Goal: Check status: Check status

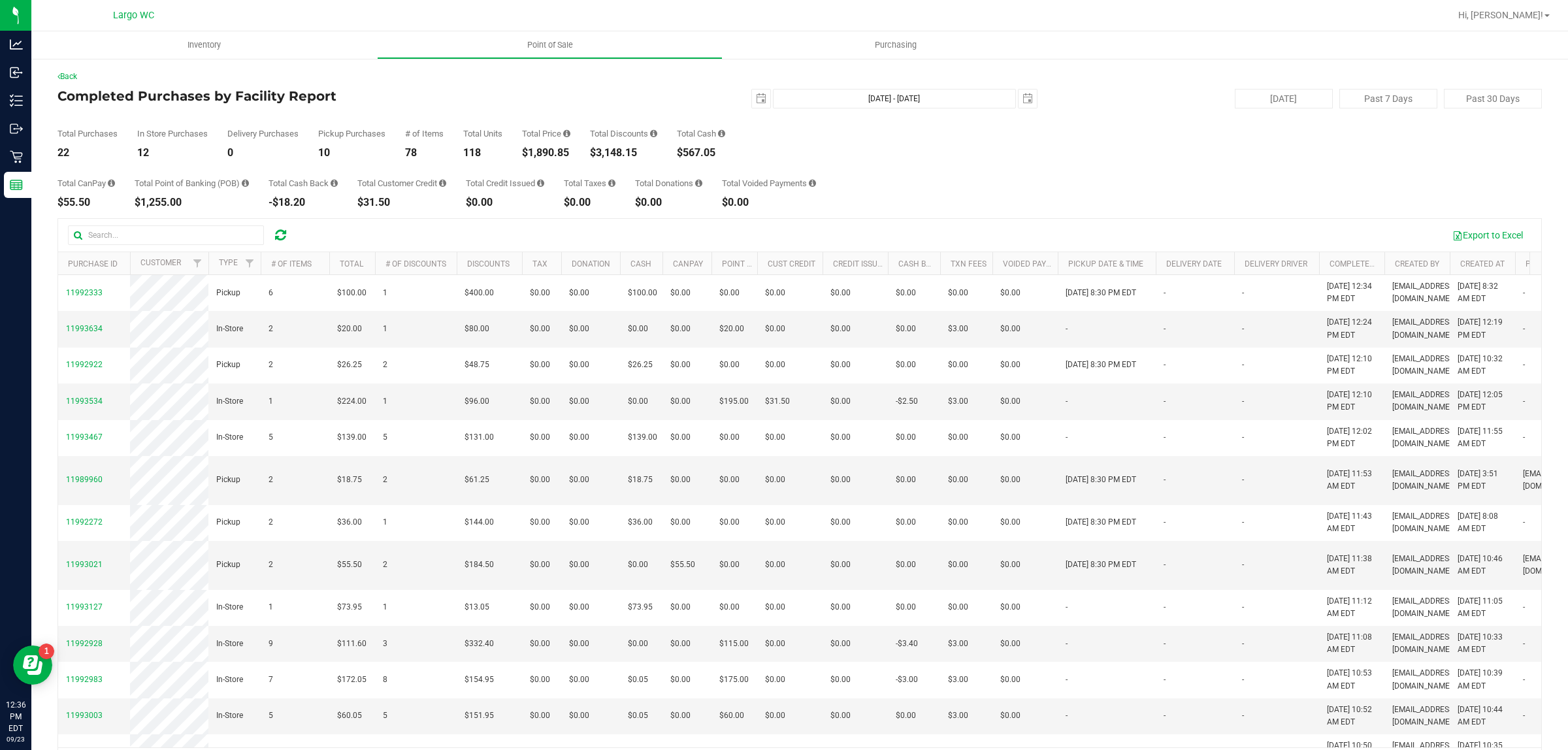
click at [559, 156] on div "$1,890.85" at bounding box center [546, 153] width 49 height 11
click at [546, 122] on div "Total Purchases 22 In Store Purchases 12 Delivery Purchases 0 Pickup Purchases …" at bounding box center [799, 133] width 1484 height 50
click at [549, 128] on div "Total Purchases 22 In Store Purchases 12 Delivery Purchases 0 Pickup Purchases …" at bounding box center [799, 133] width 1484 height 50
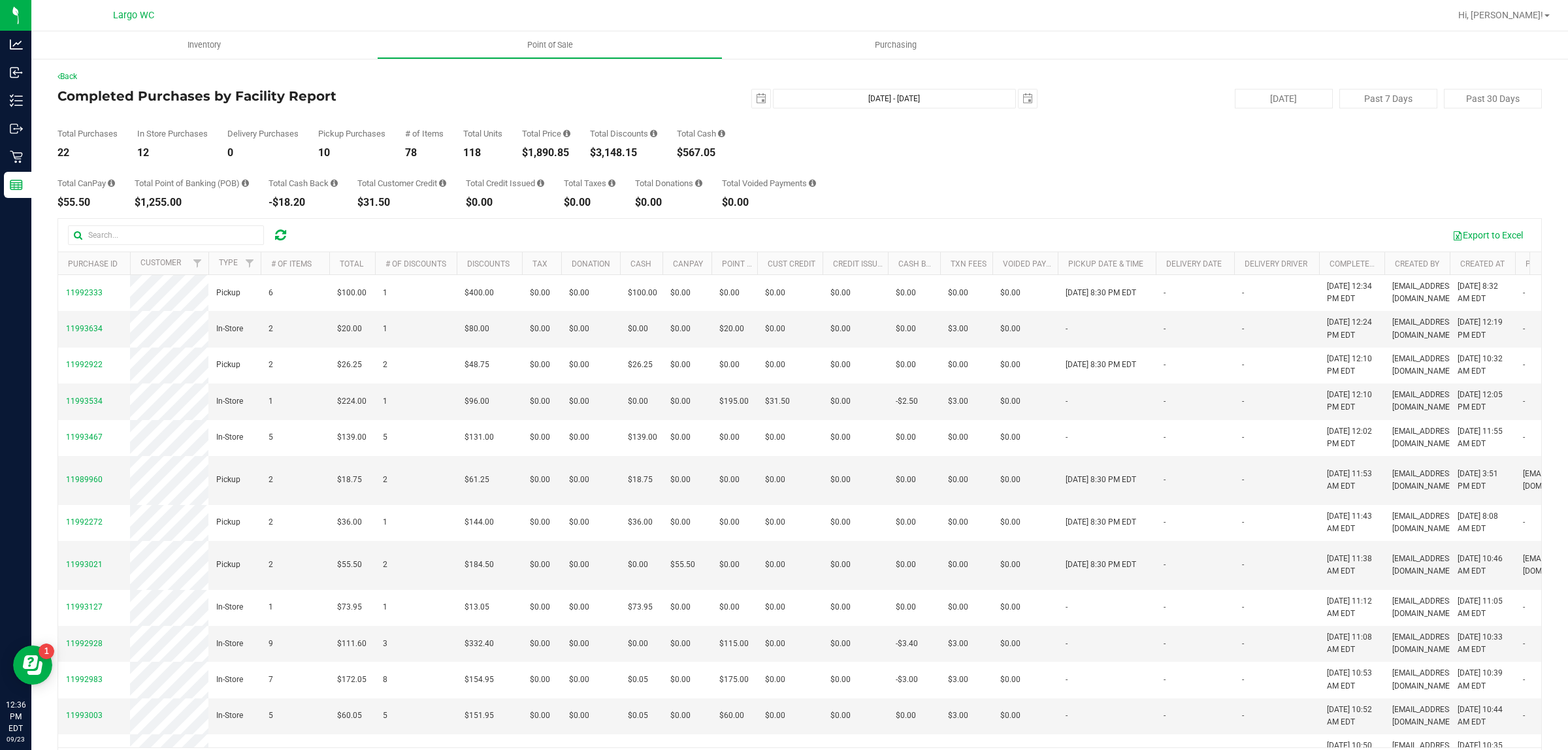
click at [549, 128] on div "Total Purchases 22 In Store Purchases 12 Delivery Purchases 0 Pickup Purchases …" at bounding box center [799, 133] width 1484 height 50
click at [544, 149] on div "$1,890.85" at bounding box center [546, 153] width 49 height 11
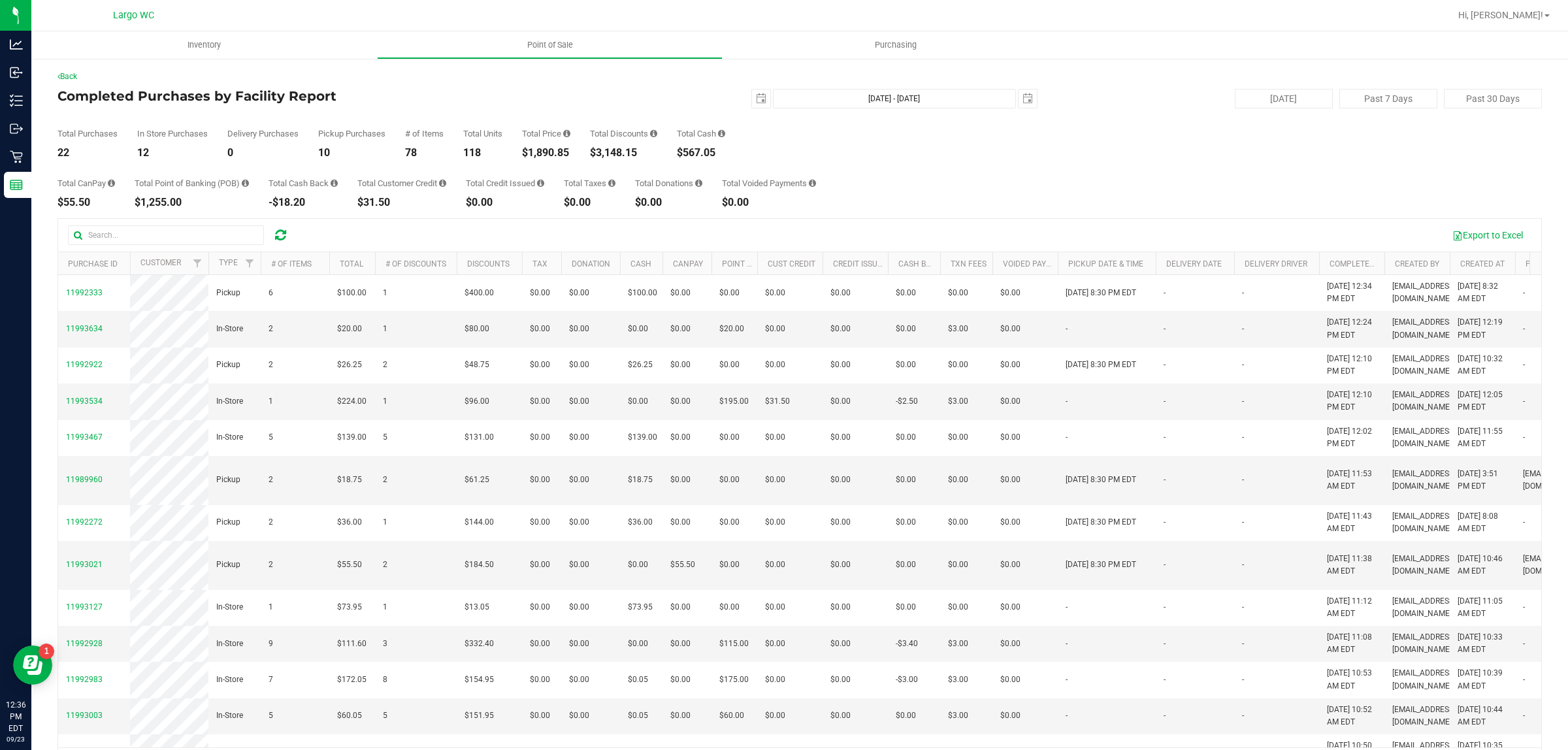
click at [500, 133] on div "Total Units" at bounding box center [483, 134] width 40 height 9
click at [478, 152] on div "118" at bounding box center [483, 153] width 40 height 11
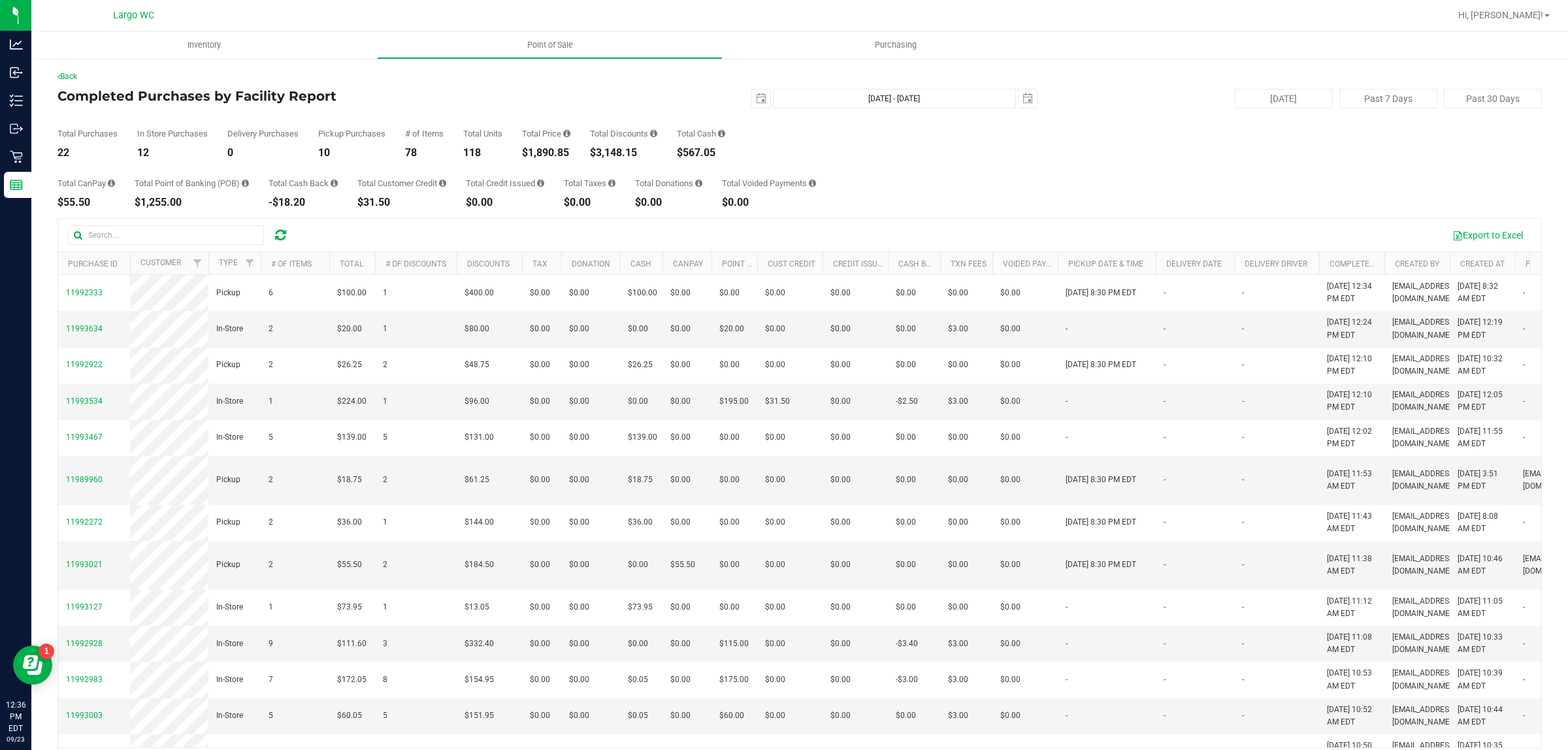
click at [487, 132] on div "Total Units" at bounding box center [483, 134] width 40 height 9
drag, startPoint x: 471, startPoint y: 145, endPoint x: 476, endPoint y: 151, distance: 7.8
click at [474, 151] on div "Total Units 118" at bounding box center [483, 144] width 40 height 29
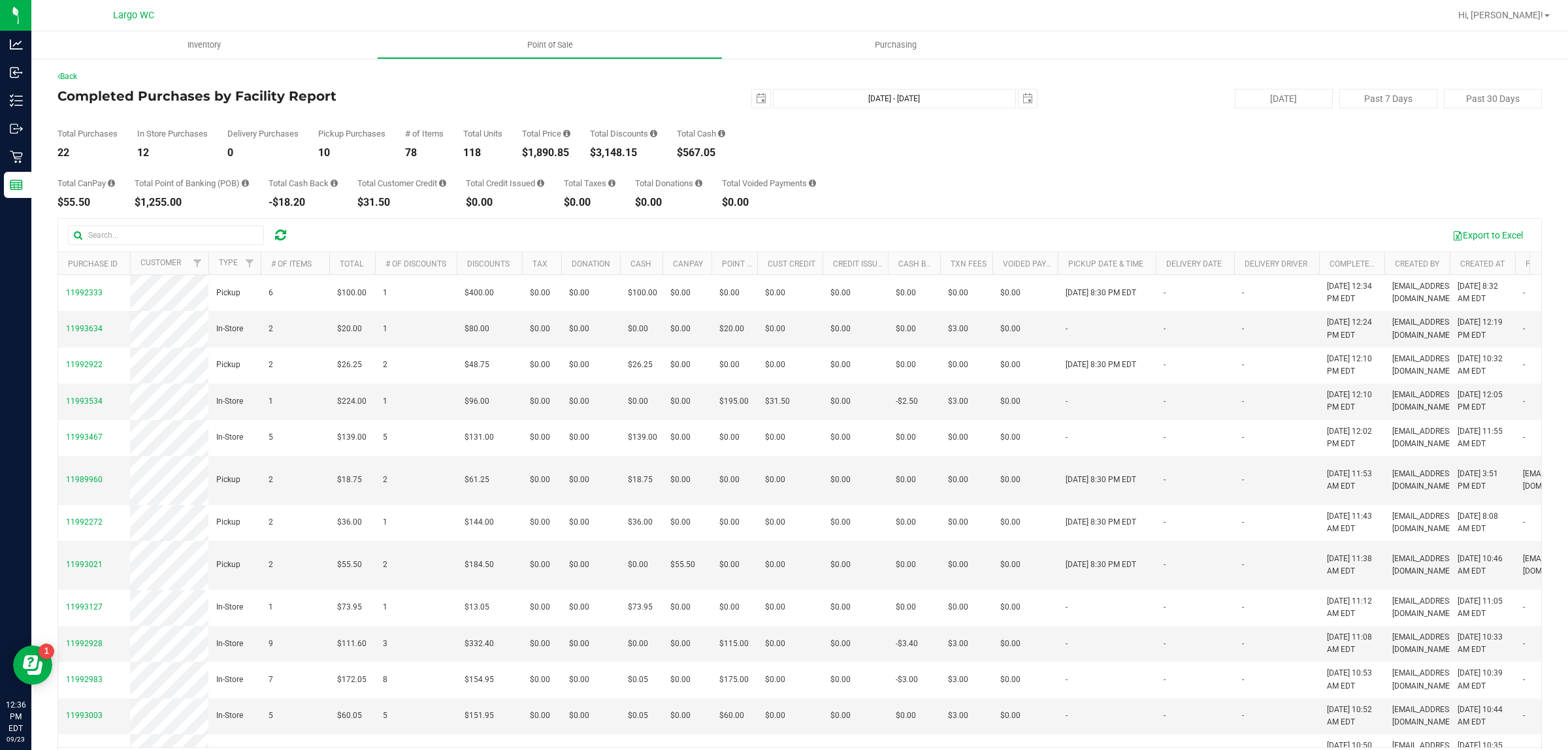
click at [476, 151] on div "118" at bounding box center [483, 153] width 40 height 11
click at [494, 126] on div "Total Purchases 22 In Store Purchases 12 Delivery Purchases 0 Pickup Purchases …" at bounding box center [799, 133] width 1484 height 50
click at [493, 130] on div "Total Units" at bounding box center [483, 134] width 40 height 9
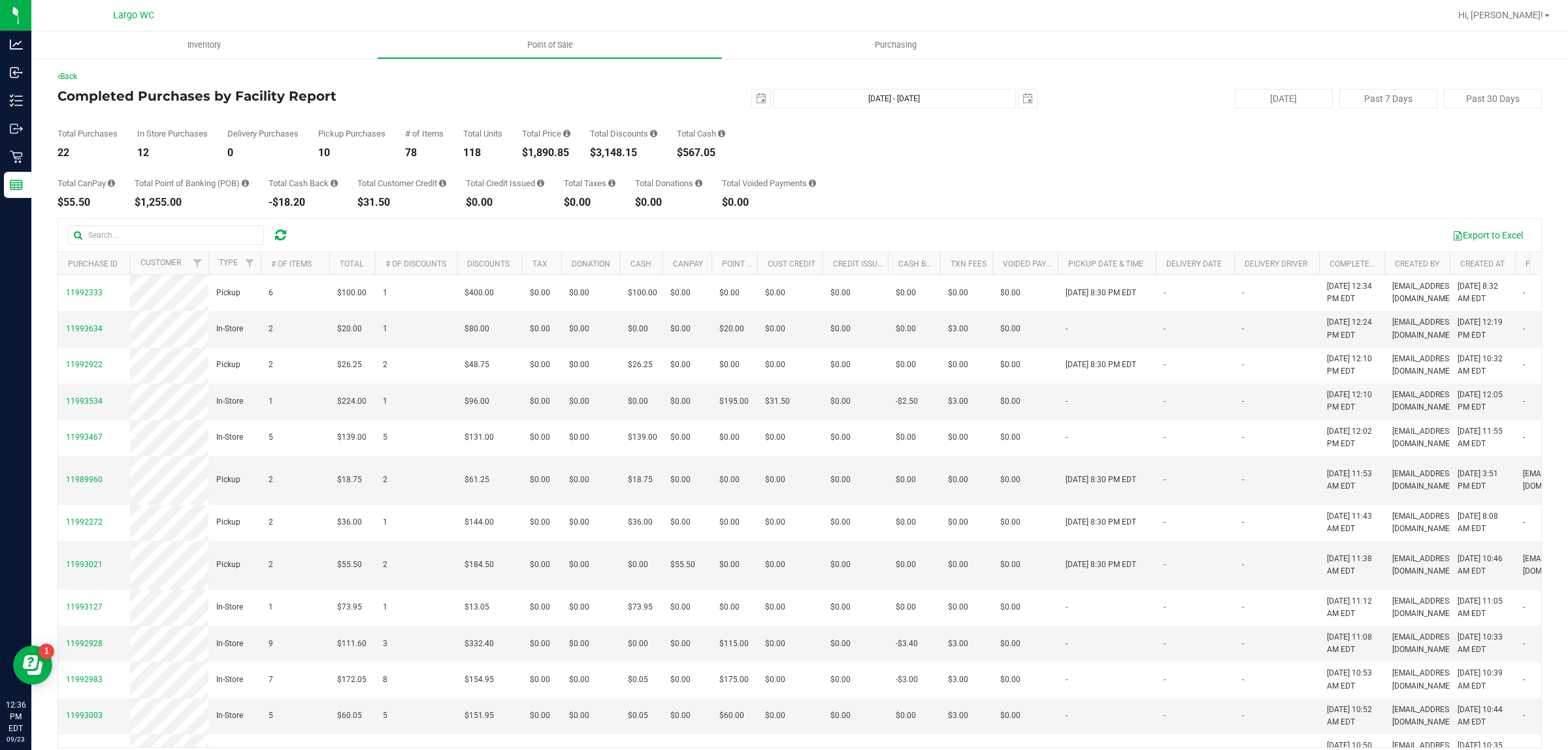
click at [493, 130] on div "Total Units" at bounding box center [483, 134] width 40 height 9
click at [435, 128] on div "Total Purchases 22 In Store Purchases 12 Delivery Purchases 0 Pickup Purchases …" at bounding box center [799, 133] width 1484 height 50
click at [435, 135] on div "# of Items" at bounding box center [424, 134] width 39 height 9
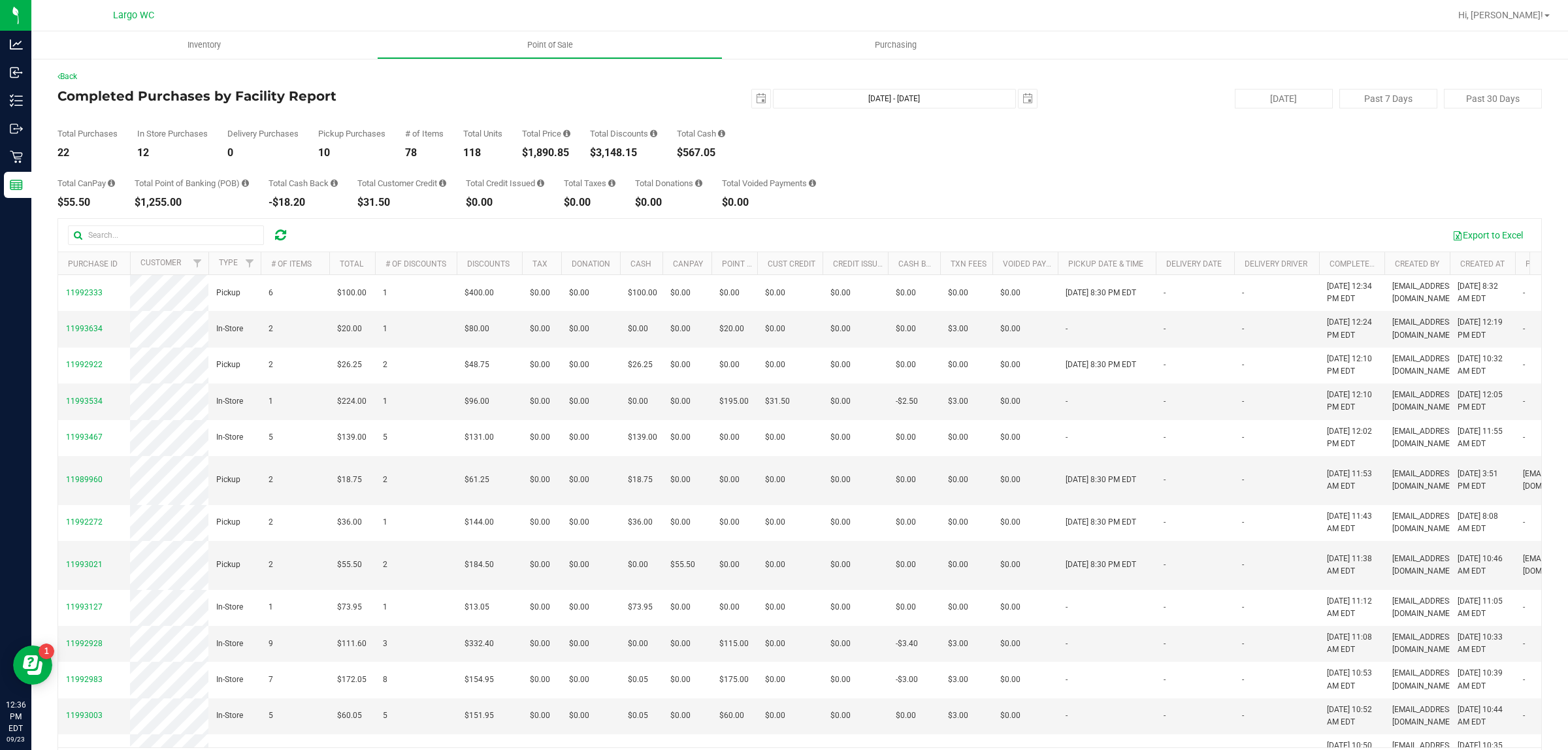
click at [435, 135] on div "# of Items" at bounding box center [424, 134] width 39 height 9
click at [547, 130] on div "Total Price" at bounding box center [546, 134] width 49 height 9
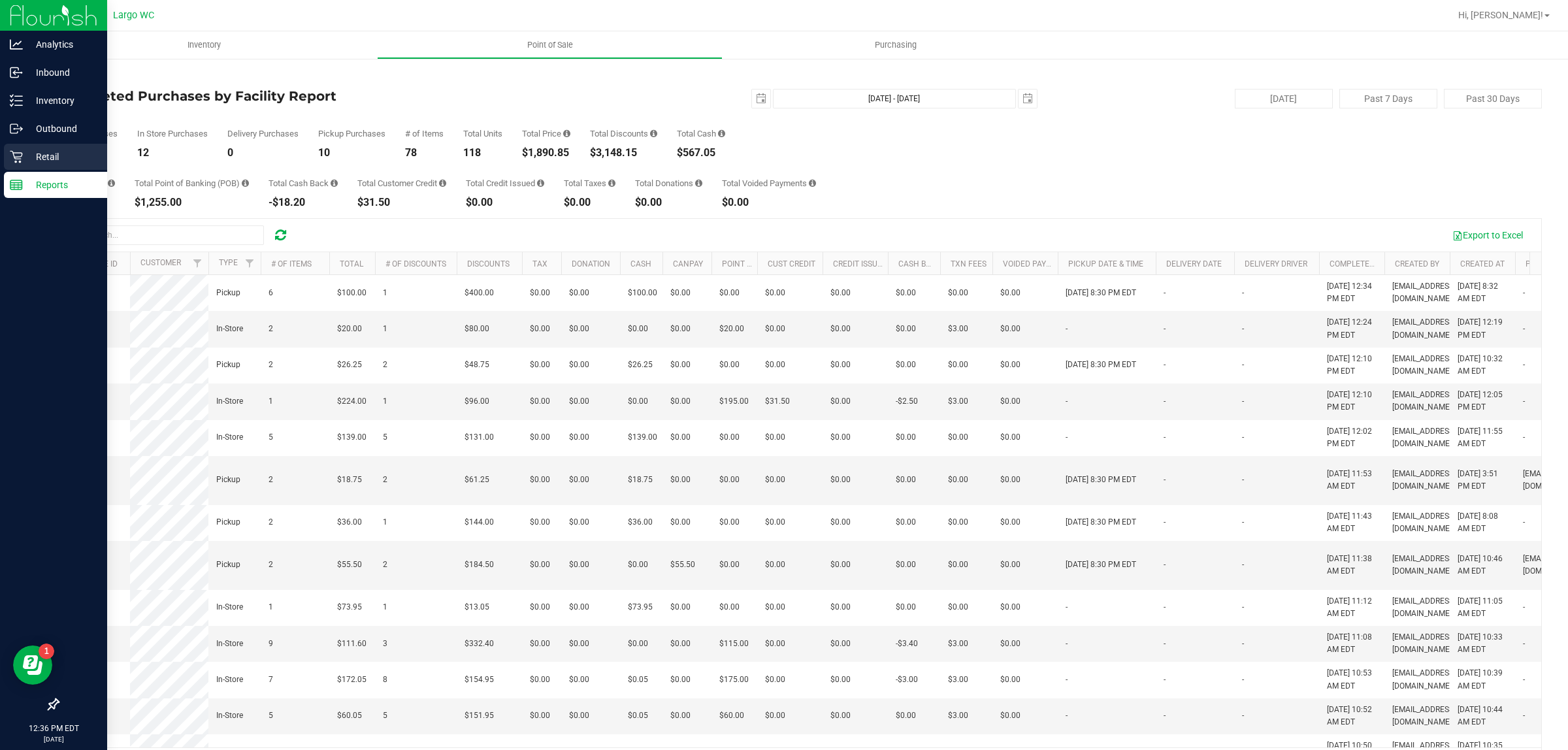
click at [34, 151] on p "Retail" at bounding box center [61, 157] width 78 height 16
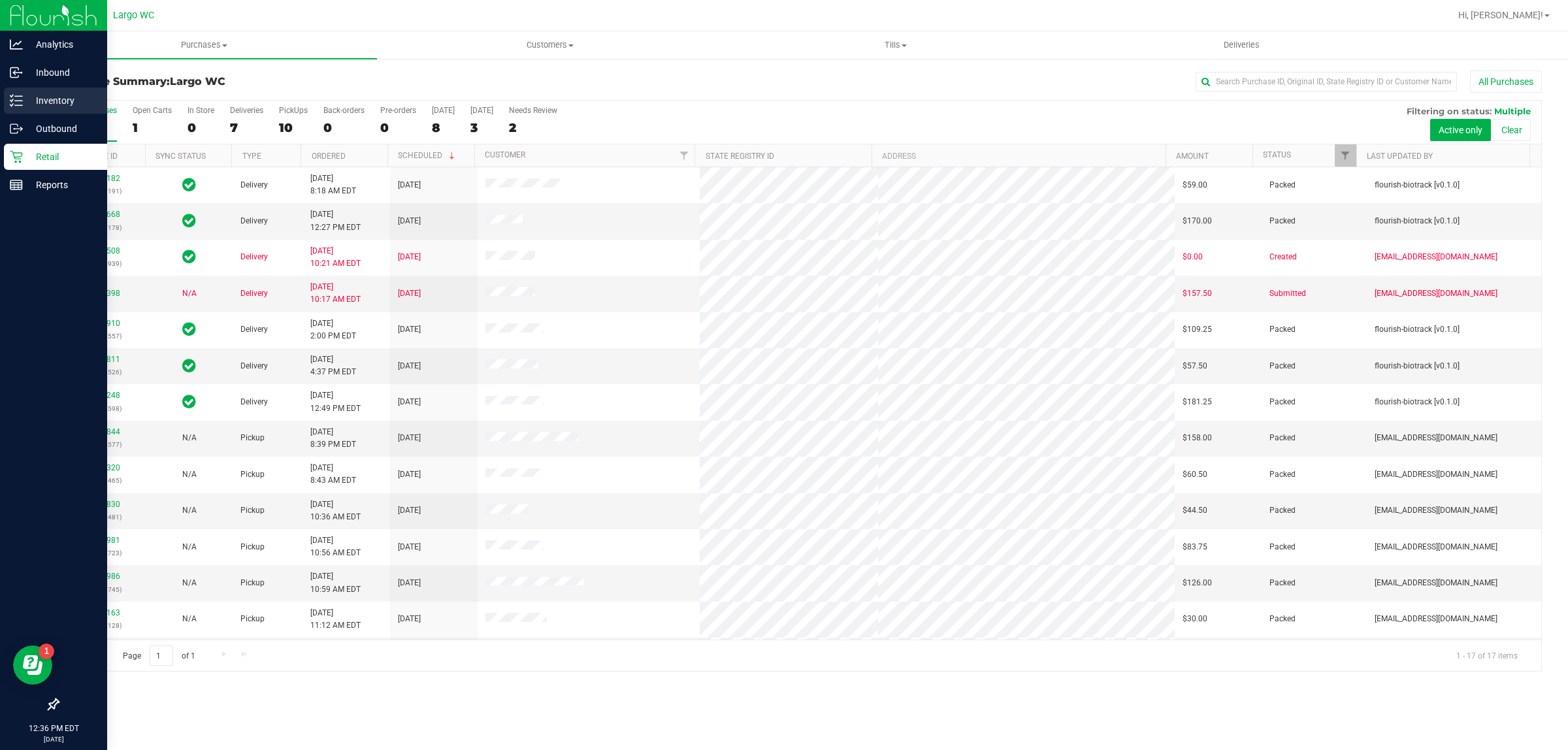
click at [62, 102] on p "Inventory" at bounding box center [61, 101] width 78 height 16
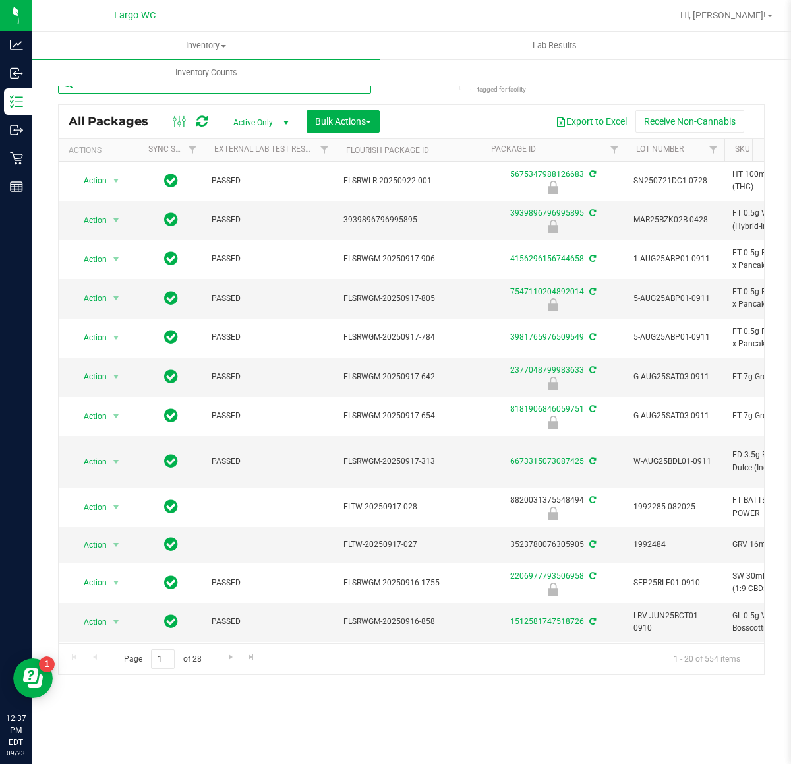
click at [216, 88] on input "text" at bounding box center [214, 84] width 313 height 20
type input "mixed berry"
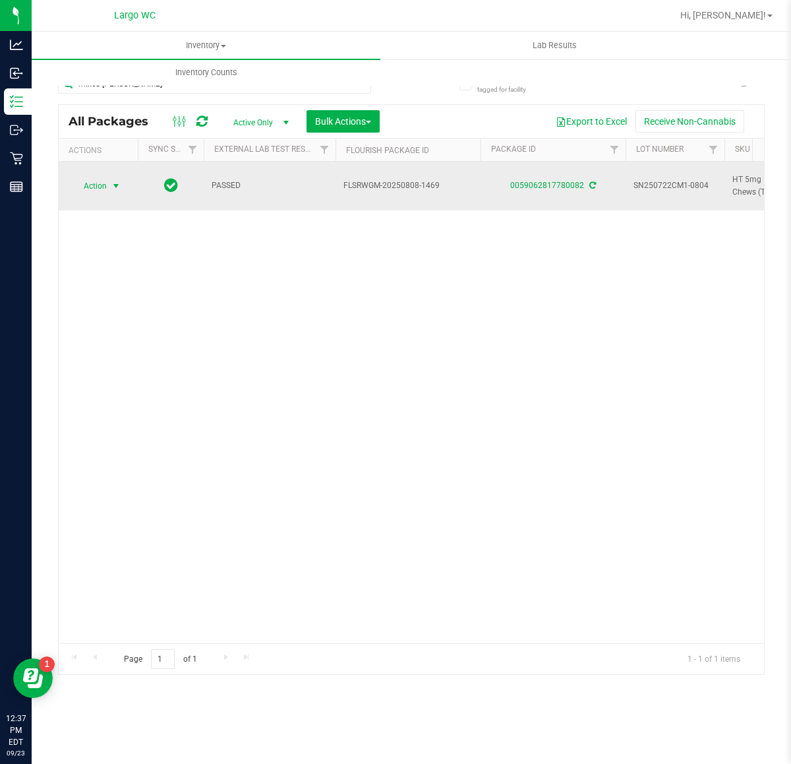
click at [106, 188] on span "Action" at bounding box center [90, 186] width 36 height 18
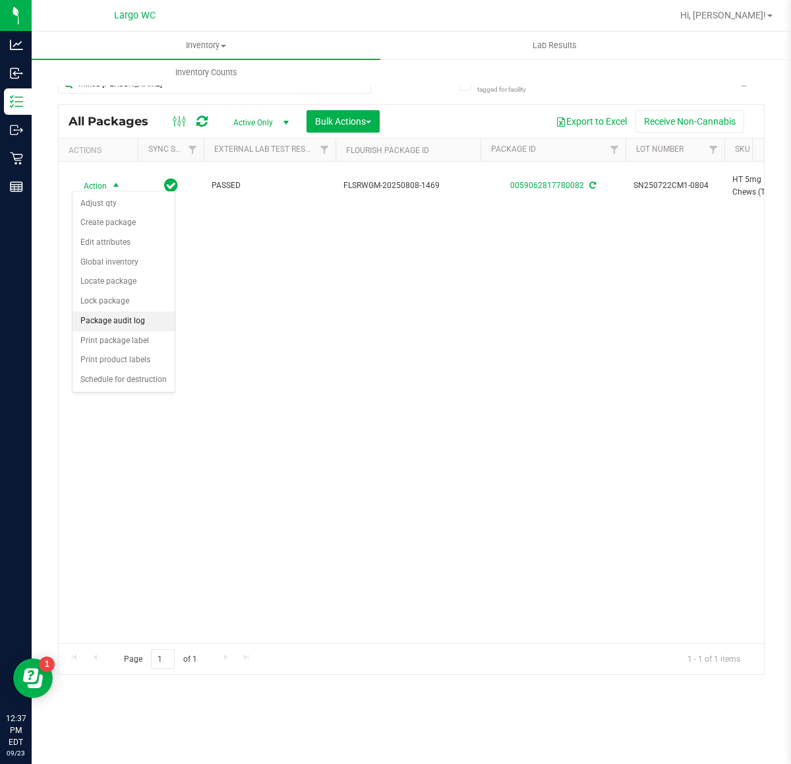
click at [136, 324] on li "Package audit log" at bounding box center [124, 321] width 102 height 20
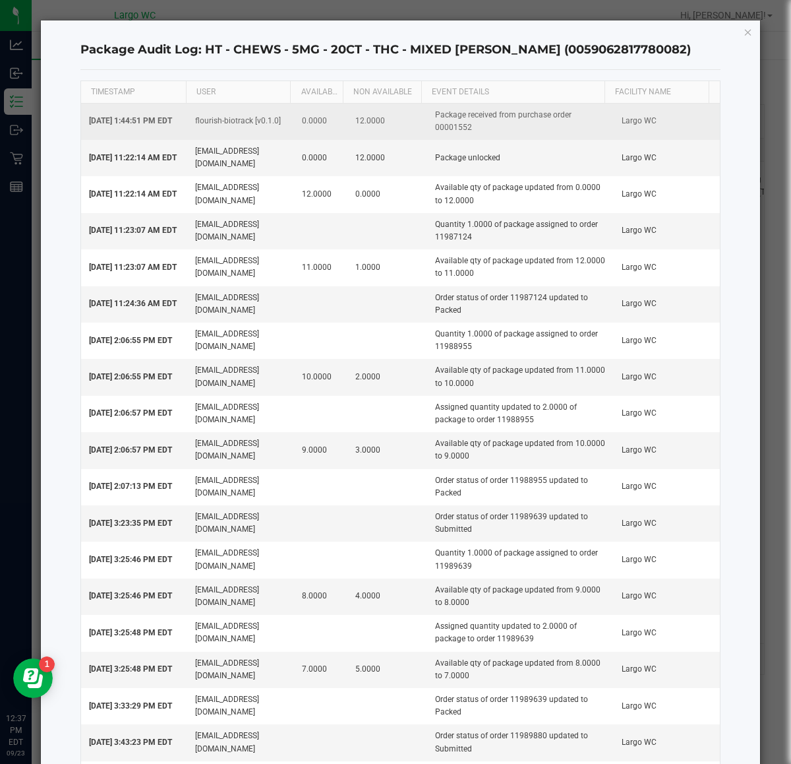
click at [442, 127] on td "Package received from purchase order 00001552" at bounding box center [520, 122] width 187 height 36
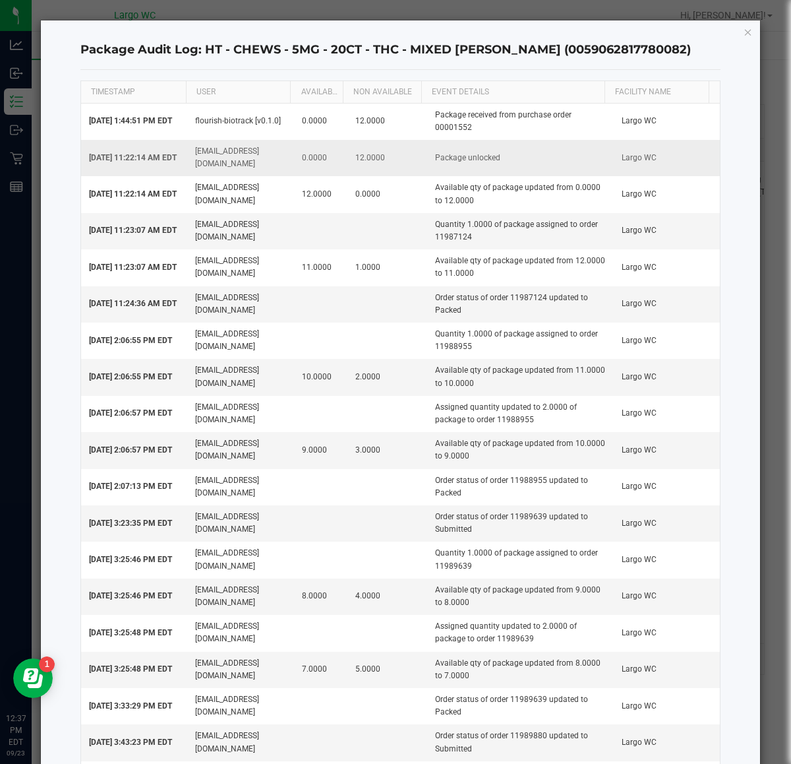
copy td "00001552"
click at [437, 234] on td "Quantity 1.0000 of package assigned to order 11987124" at bounding box center [520, 231] width 187 height 36
copy td "11987124"
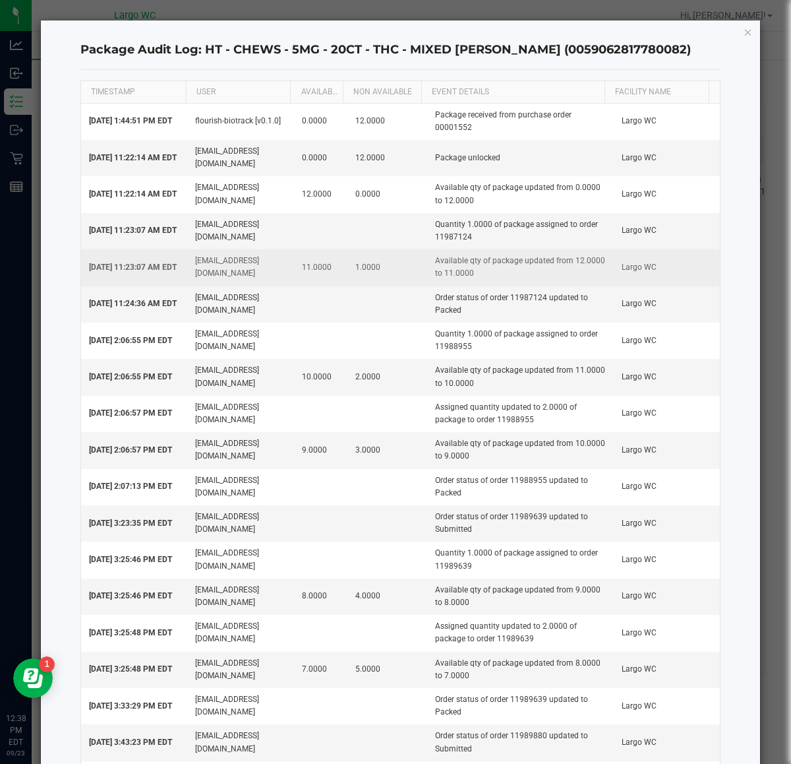
click at [555, 259] on td "Available qty of package updated from 12.0000 to 11.0000" at bounding box center [520, 267] width 187 height 36
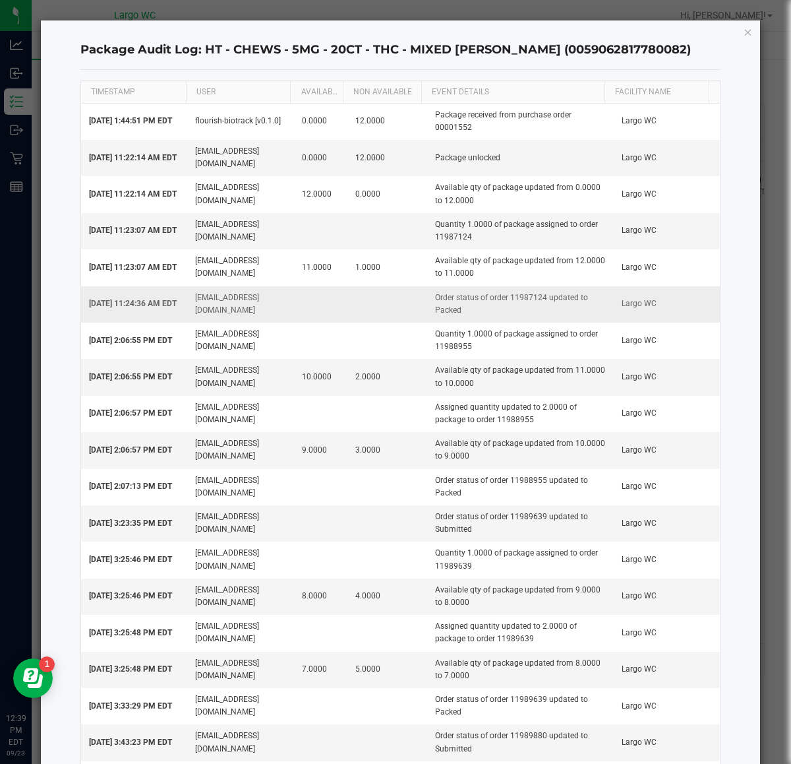
click at [503, 298] on td "Order status of order 11987124 updated to Packed" at bounding box center [520, 304] width 187 height 36
copy td "11987124"
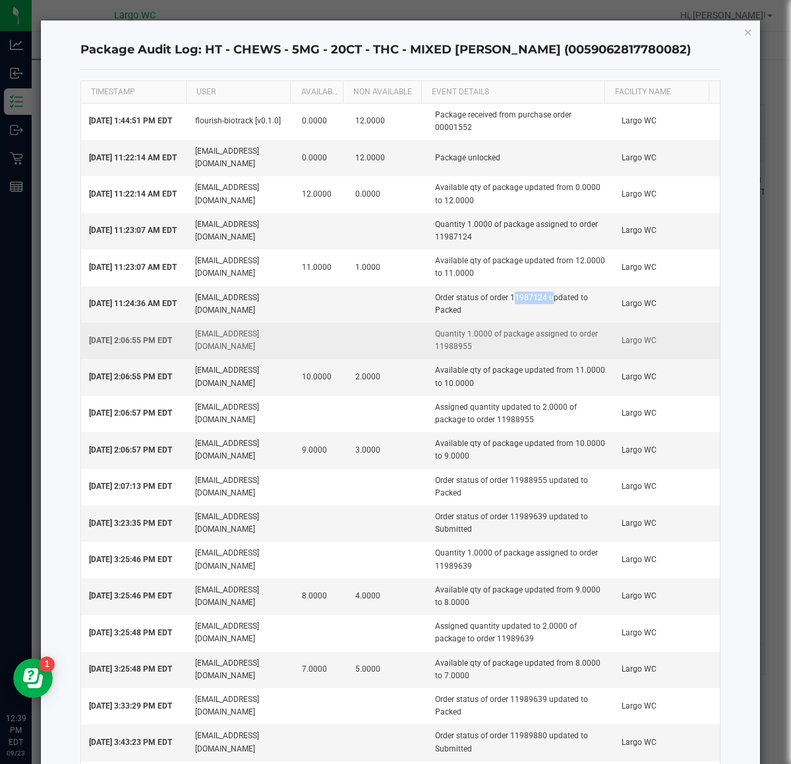
click at [443, 348] on td "Quantity 1.0000 of package assigned to order 11988955" at bounding box center [520, 341] width 187 height 36
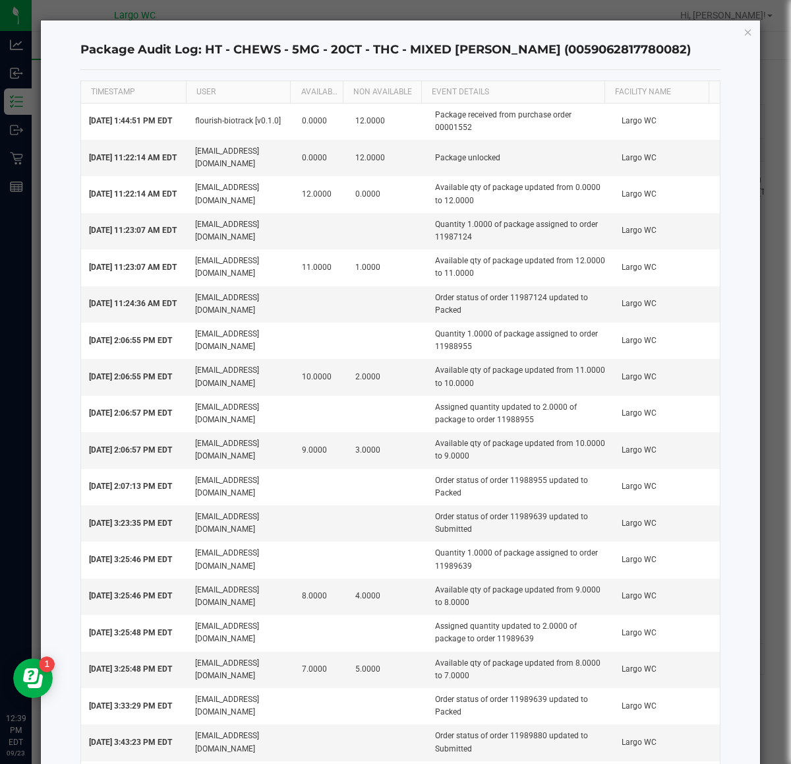
copy td "11988955"
click at [515, 521] on td "Order status of order 11989639 updated to Submitted" at bounding box center [520, 523] width 187 height 36
copy td "11989639"
click at [744, 31] on icon "button" at bounding box center [748, 32] width 9 height 16
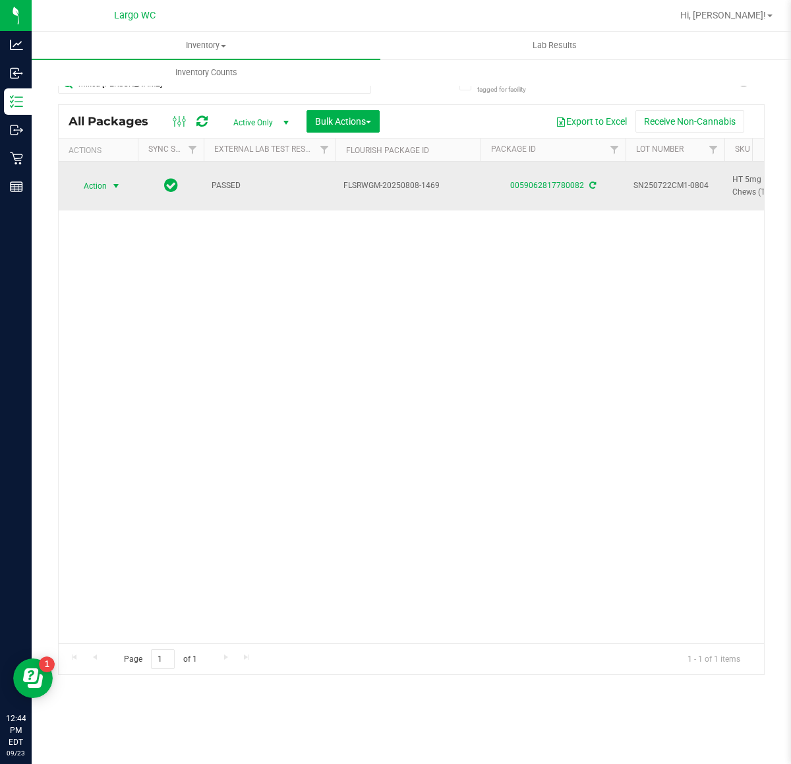
click at [101, 178] on span "Action" at bounding box center [90, 186] width 36 height 18
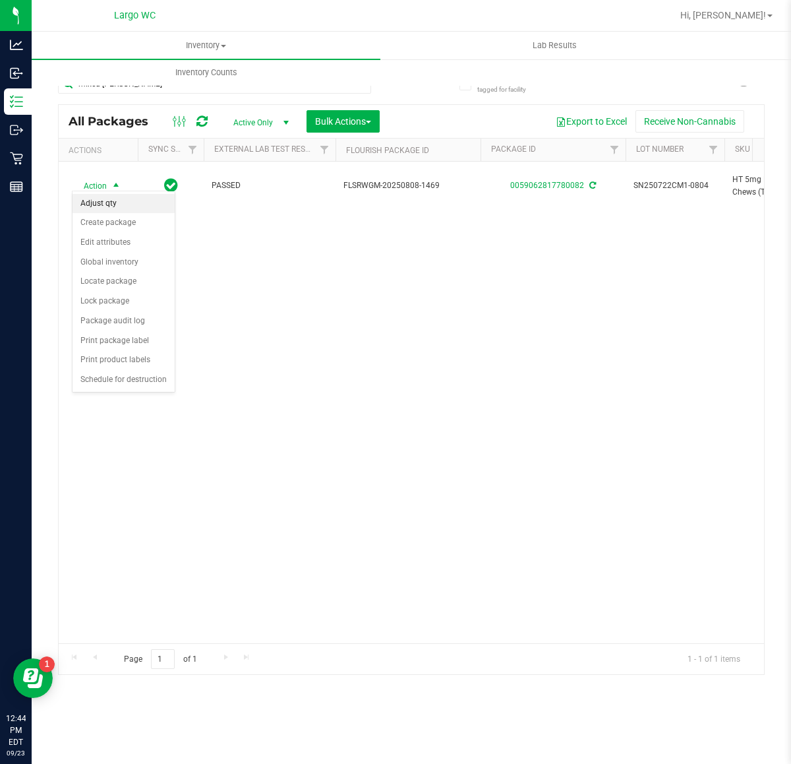
click at [133, 198] on li "Adjust qty" at bounding box center [124, 204] width 102 height 20
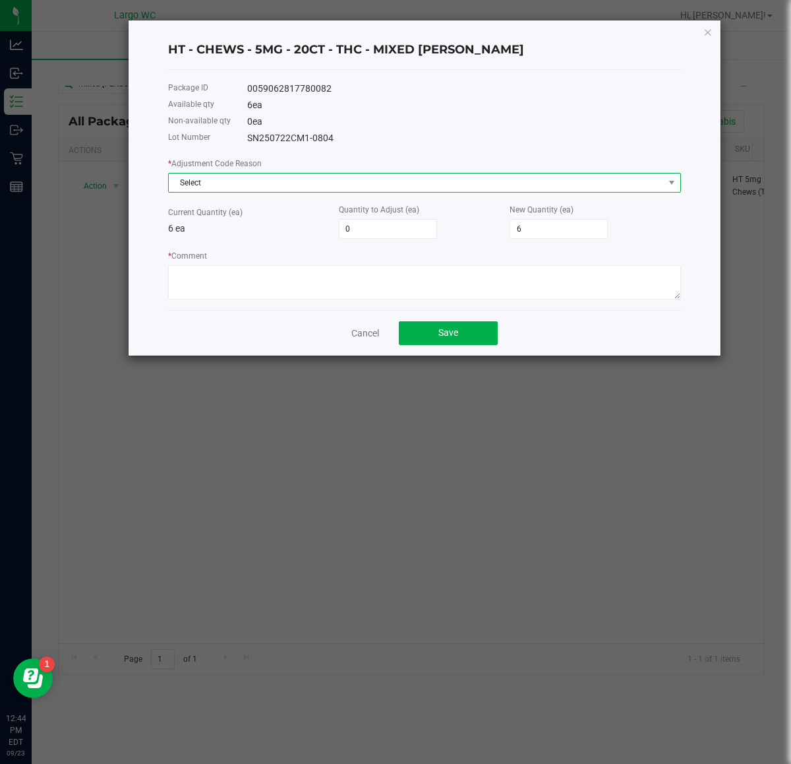
click at [356, 189] on span "Select" at bounding box center [416, 182] width 495 height 18
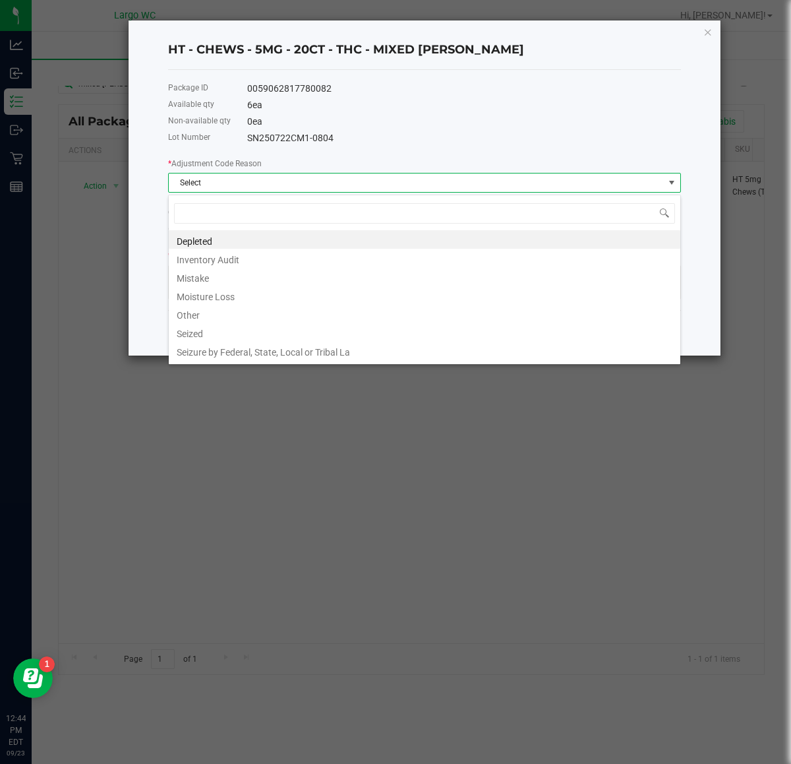
scroll to position [20, 512]
click at [340, 255] on li "Inventory Audit" at bounding box center [425, 258] width 512 height 18
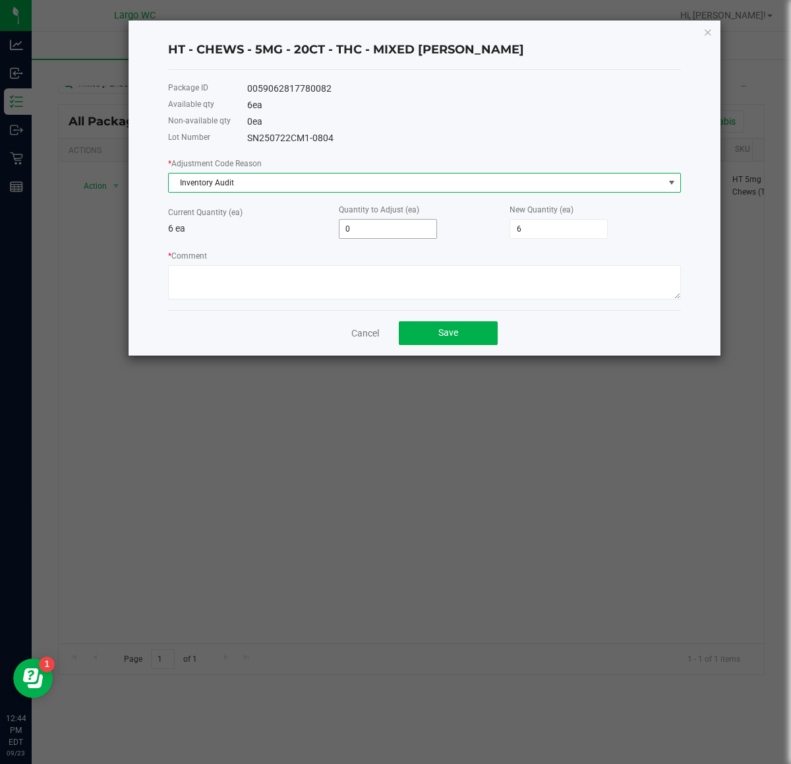
click at [375, 229] on input "0" at bounding box center [388, 229] width 97 height 18
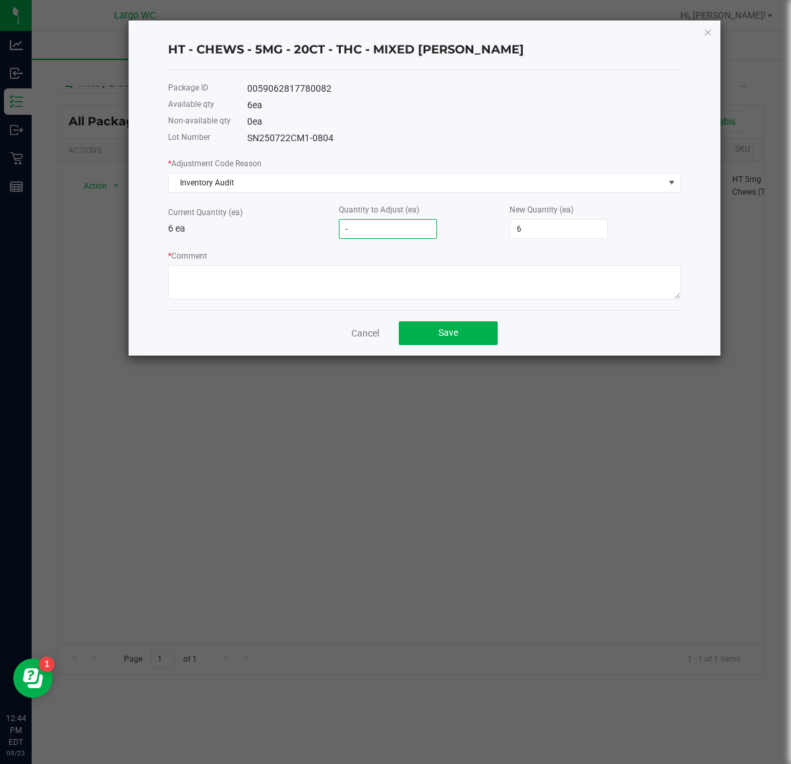
type input "-1"
type input "5"
type input "-1"
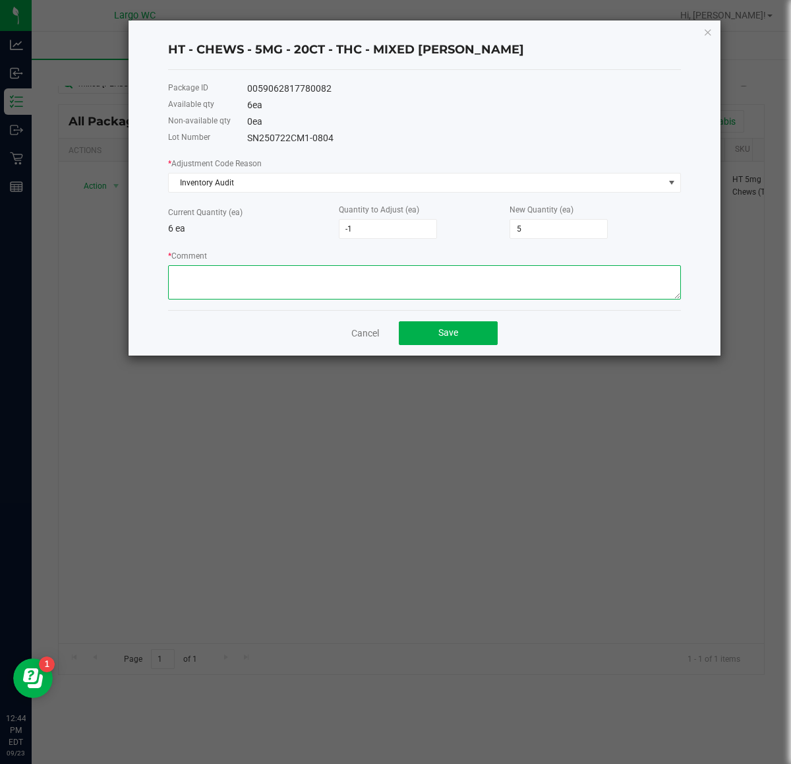
click at [437, 279] on textarea "* Comment" at bounding box center [424, 282] width 513 height 34
type textarea "Upon receipt we we're a unit down in the box"
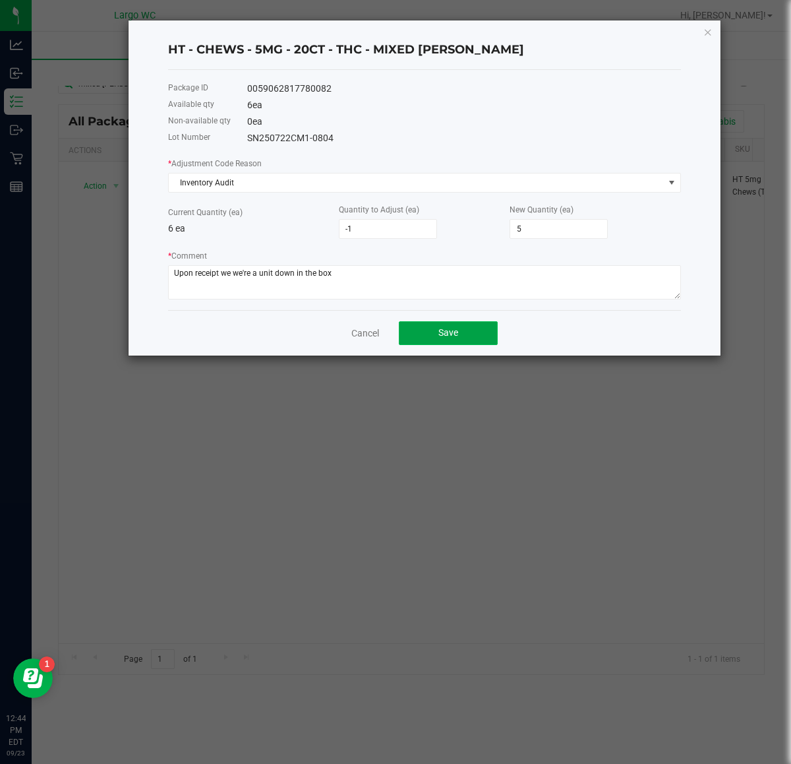
click at [472, 331] on button "Save" at bounding box center [448, 333] width 99 height 24
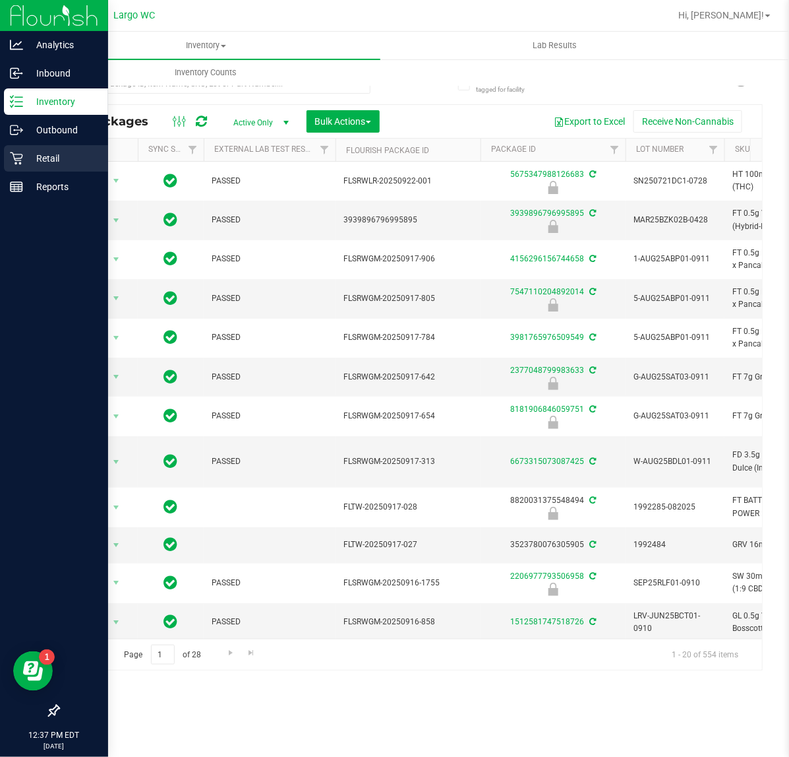
drag, startPoint x: 28, startPoint y: 160, endPoint x: 103, endPoint y: 146, distance: 76.5
click at [28, 160] on p "Retail" at bounding box center [62, 158] width 79 height 16
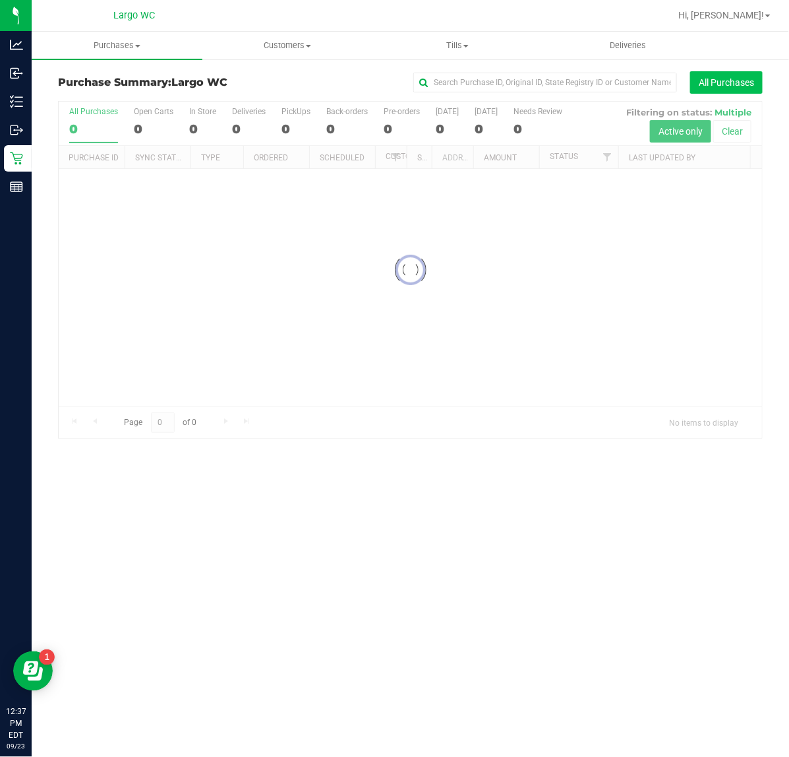
click at [711, 83] on button "All Purchases" at bounding box center [727, 82] width 73 height 22
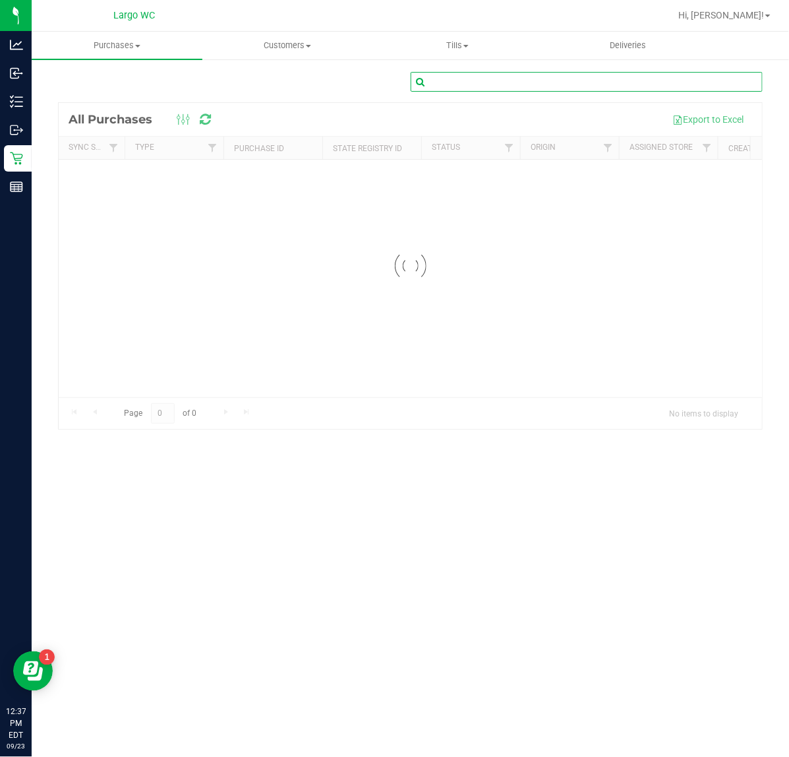
click at [636, 81] on input "text" at bounding box center [587, 82] width 353 height 20
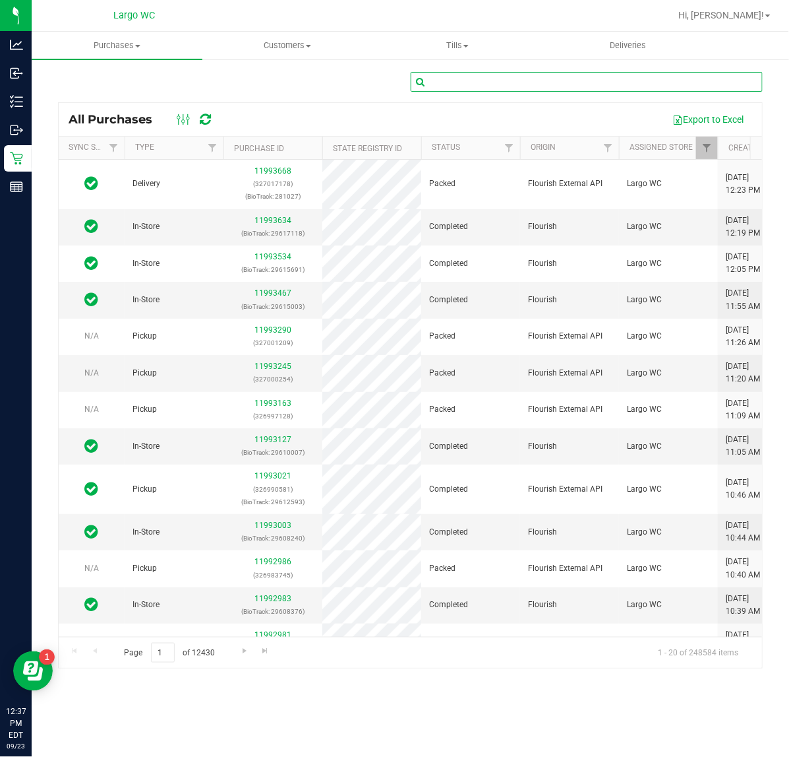
click at [506, 83] on input "text" at bounding box center [587, 82] width 353 height 20
paste input "00001552"
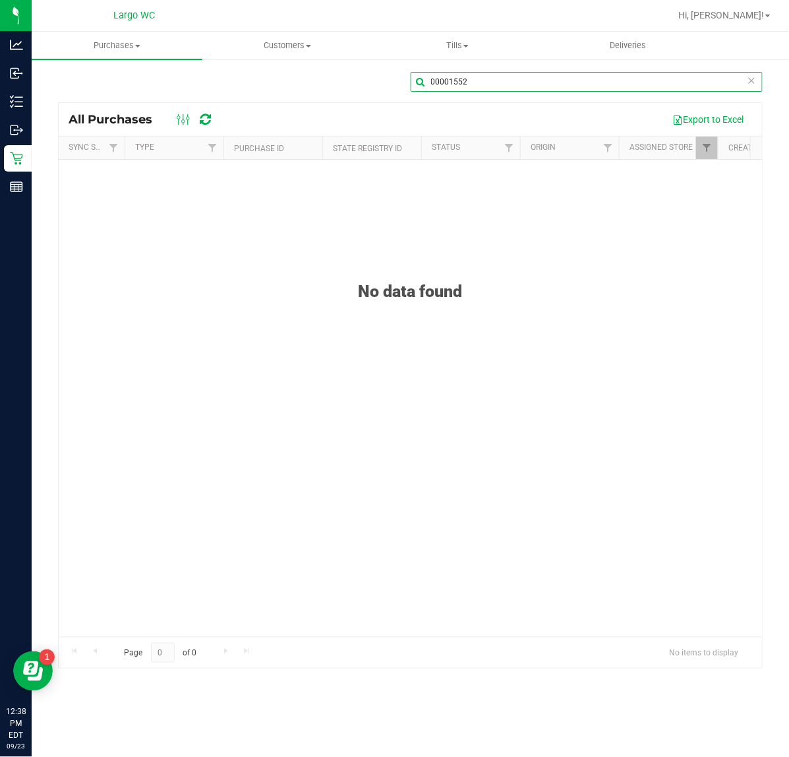
click at [449, 90] on input "00001552" at bounding box center [587, 82] width 353 height 20
paste input "11987124"
type input "11987124"
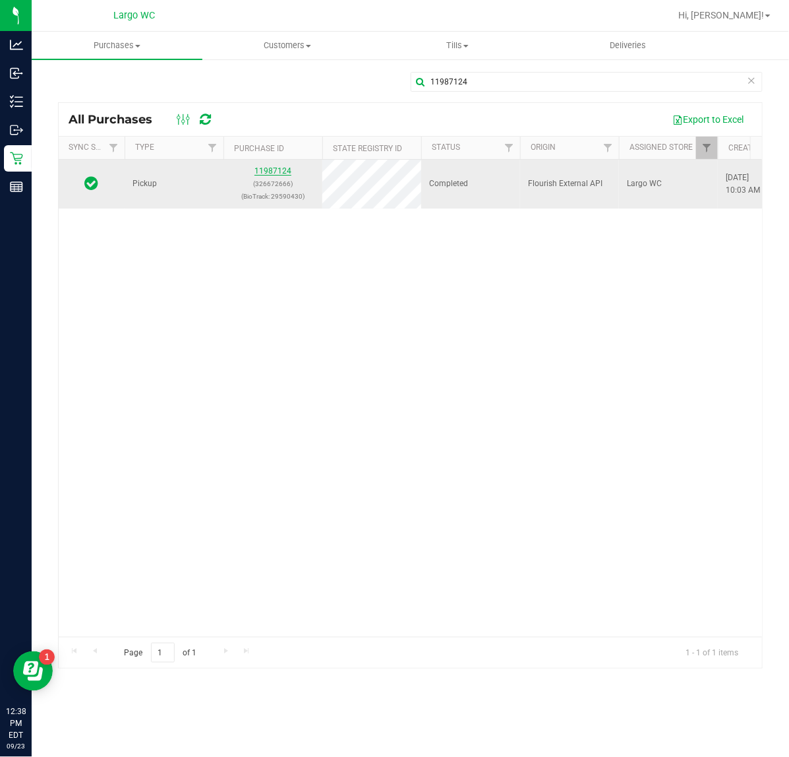
click at [264, 172] on link "11987124" at bounding box center [273, 170] width 37 height 9
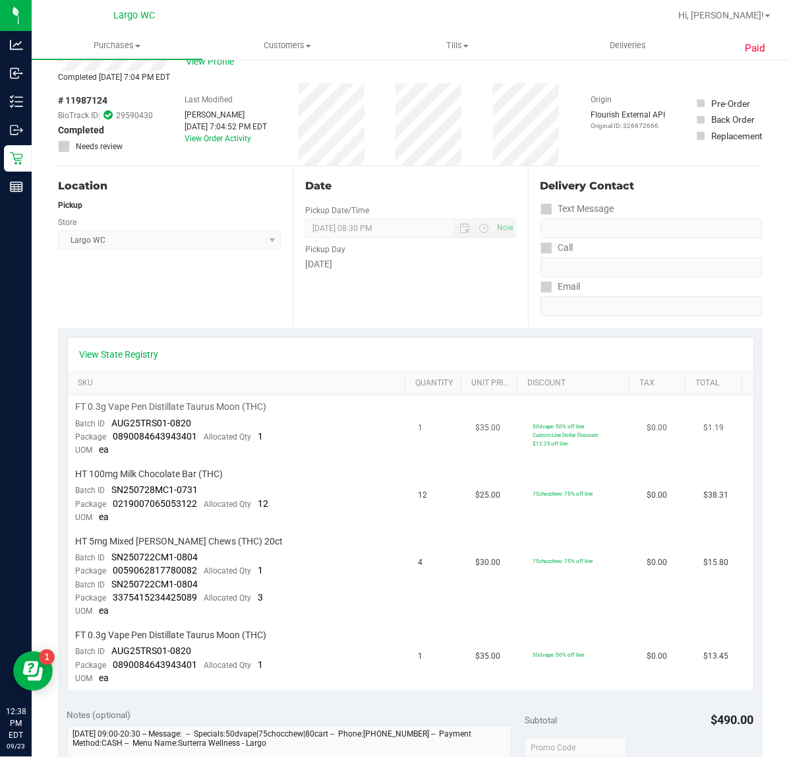
scroll to position [82, 0]
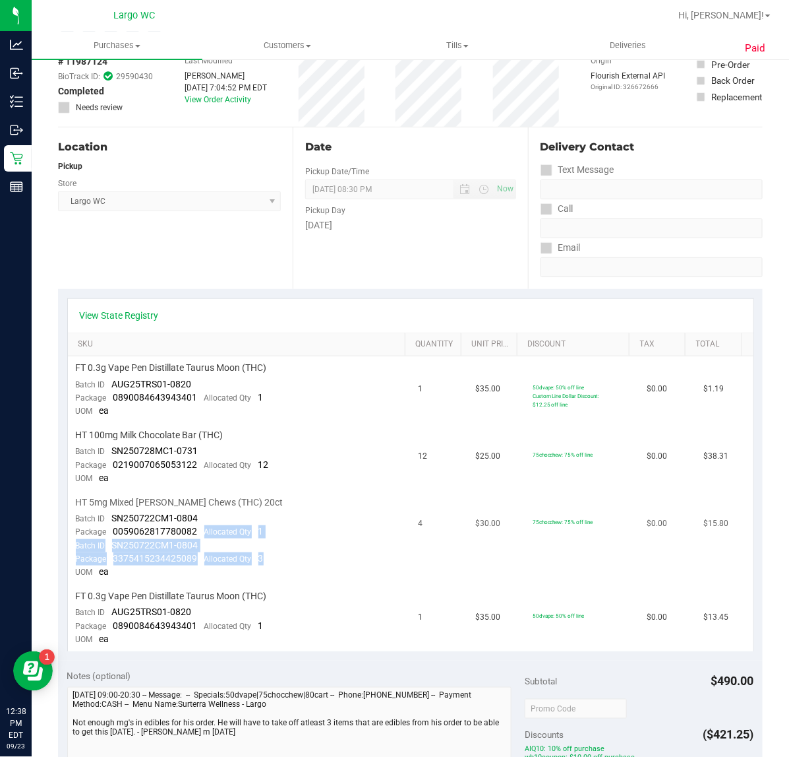
drag, startPoint x: 275, startPoint y: 558, endPoint x: 202, endPoint y: 522, distance: 81.1
click at [202, 522] on td "HT 5mg Mixed [PERSON_NAME] Chews (THC) 20ct Batch ID SN250722CM1-0804 Package 0…" at bounding box center [239, 538] width 343 height 94
click at [202, 503] on span "HT 5mg Mixed [PERSON_NAME] Chews (THC) 20ct" at bounding box center [180, 502] width 208 height 13
drag, startPoint x: 235, startPoint y: 524, endPoint x: 152, endPoint y: 531, distance: 84.0
click at [152, 531] on td "HT 5mg Mixed [PERSON_NAME] Chews (THC) 20ct Batch ID SN250722CM1-0804 Package 0…" at bounding box center [239, 538] width 343 height 94
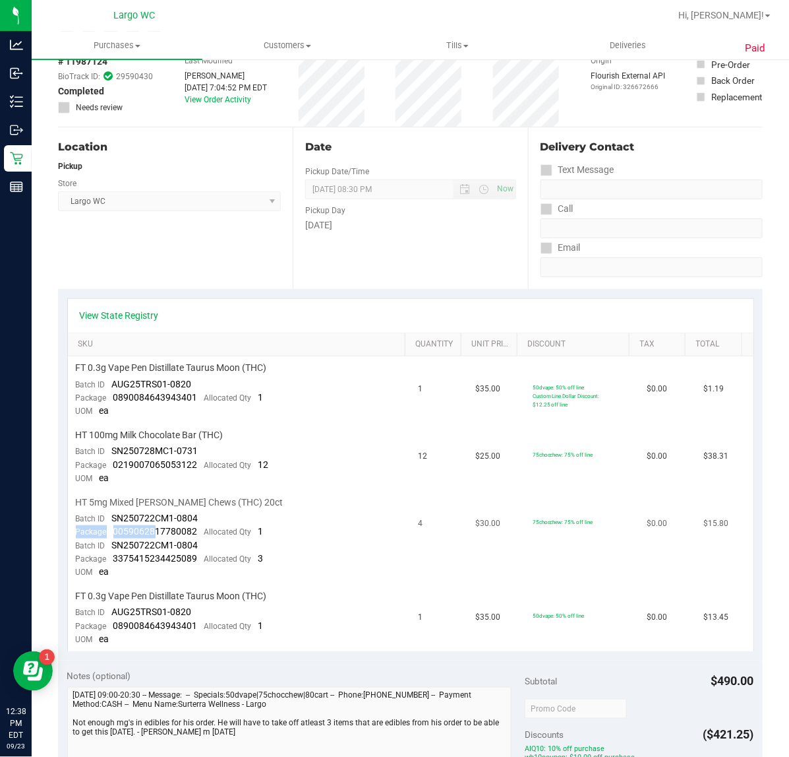
click at [152, 531] on span "0059062817780082" at bounding box center [155, 531] width 84 height 11
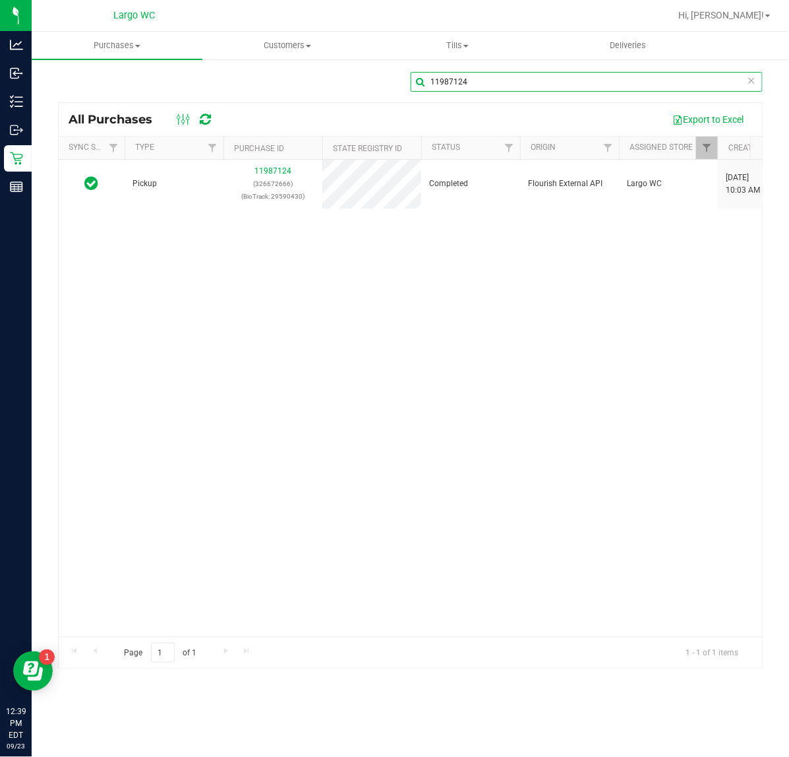
click at [493, 82] on input "11987124" at bounding box center [587, 82] width 353 height 20
paste input "text"
click at [446, 75] on input "11987124" at bounding box center [587, 82] width 353 height 20
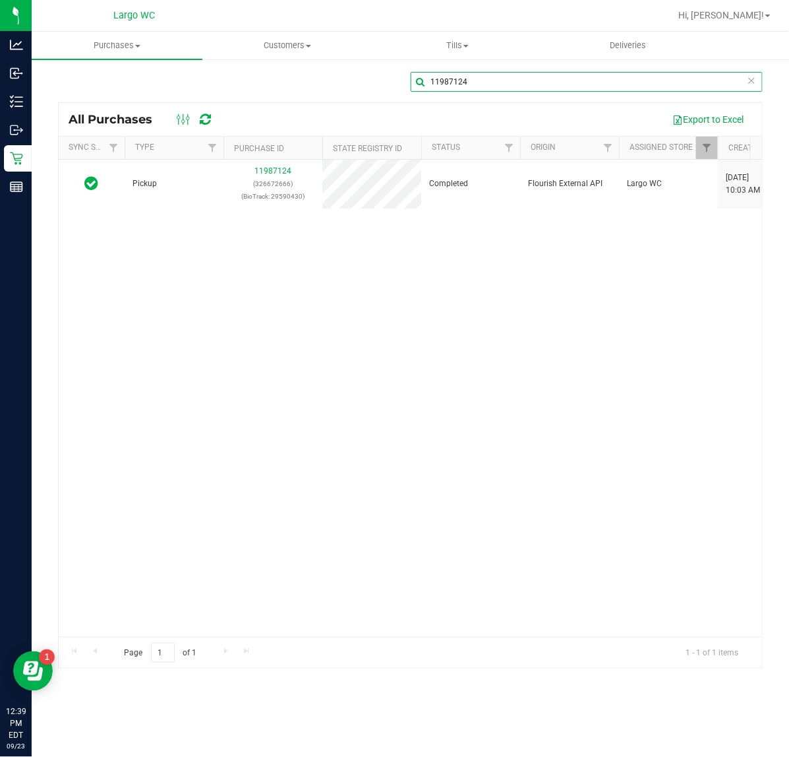
paste input "8955"
type input "11988955"
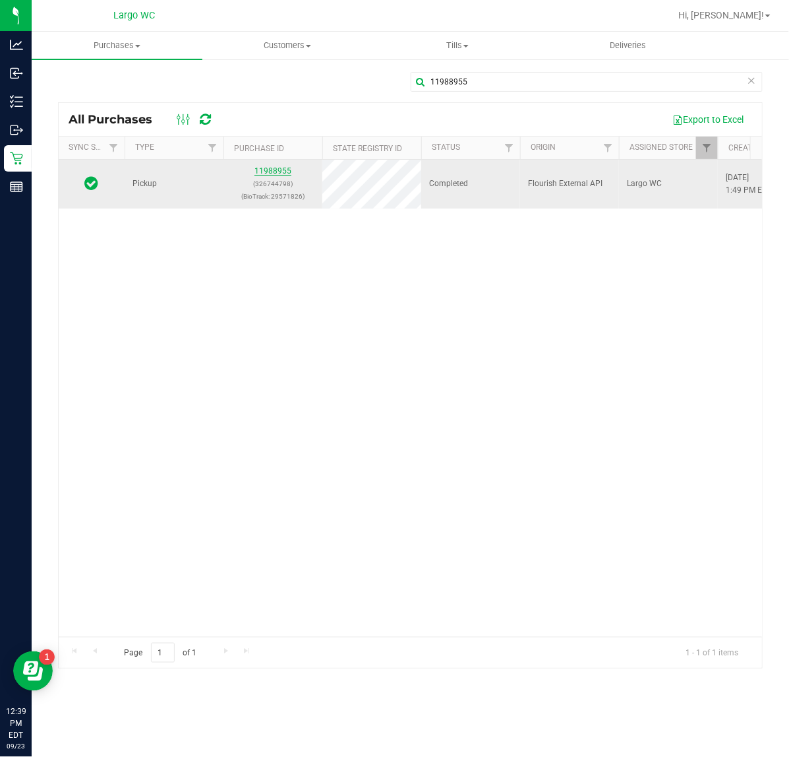
click at [261, 168] on link "11988955" at bounding box center [273, 170] width 37 height 9
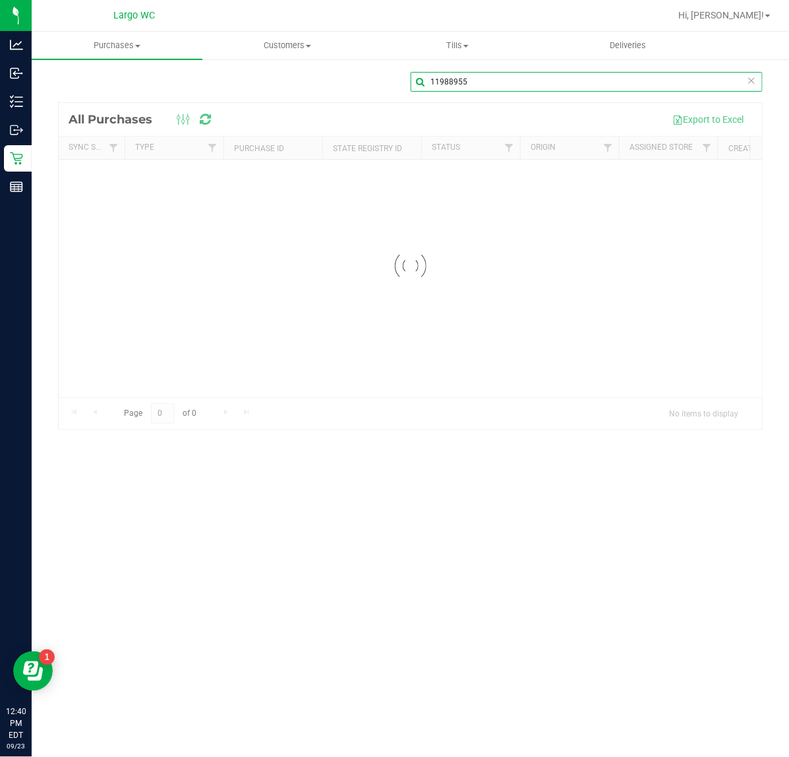
click at [486, 88] on input "11988955" at bounding box center [587, 82] width 353 height 20
paste input "9639"
type input "11989639"
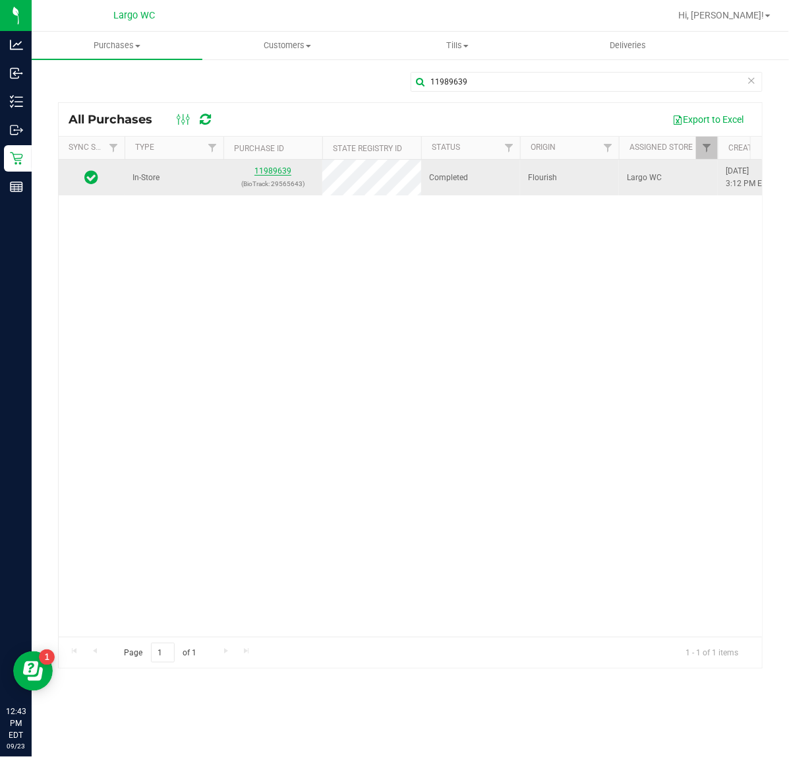
click at [290, 169] on link "11989639" at bounding box center [273, 170] width 37 height 9
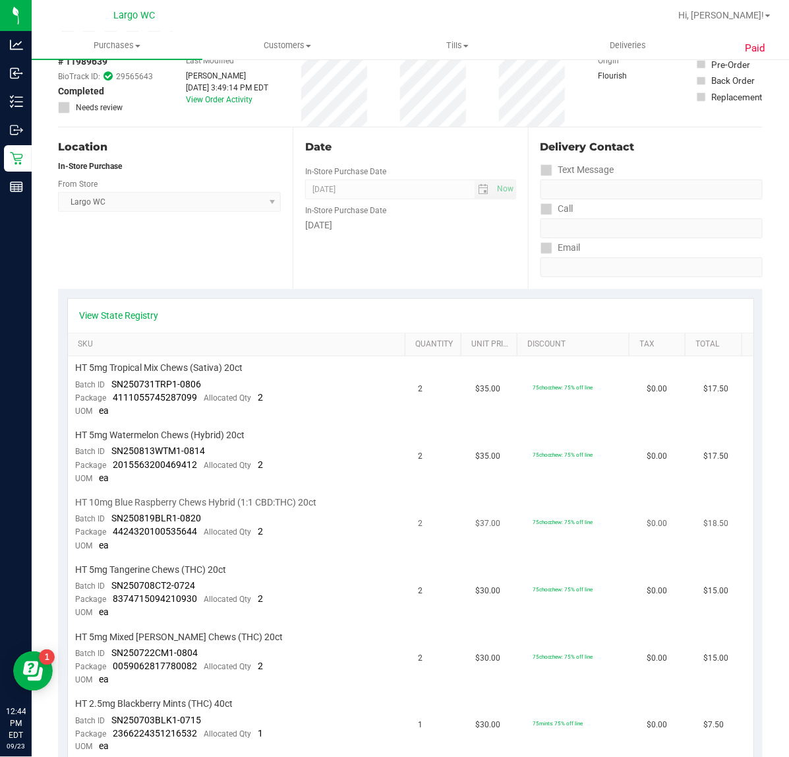
scroll to position [165, 0]
